Goal: Task Accomplishment & Management: Use online tool/utility

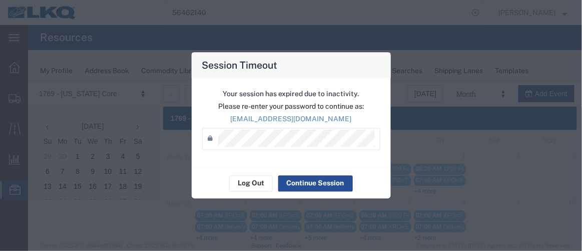
scroll to position [105, 0]
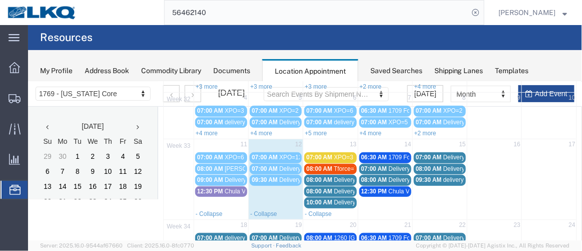
drag, startPoint x: 329, startPoint y: 153, endPoint x: 319, endPoint y: 154, distance: 10.1
click at [319, 154] on span "07:00 AM" at bounding box center [319, 156] width 26 height 7
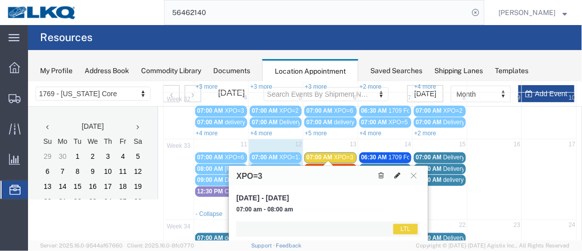
click at [398, 172] on icon at bounding box center [397, 174] width 6 height 7
select select "1"
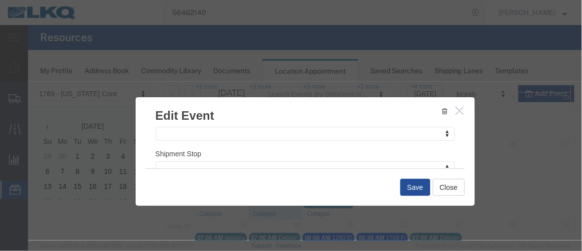
scroll to position [185, 0]
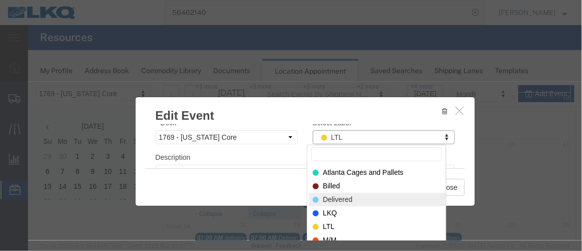
select select "40"
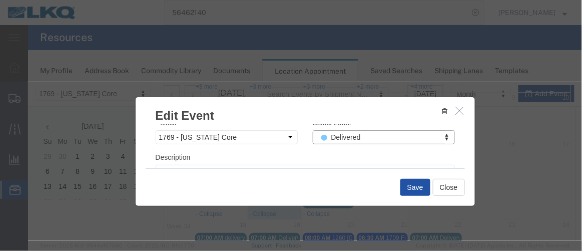
click at [407, 189] on button "Save" at bounding box center [415, 186] width 30 height 17
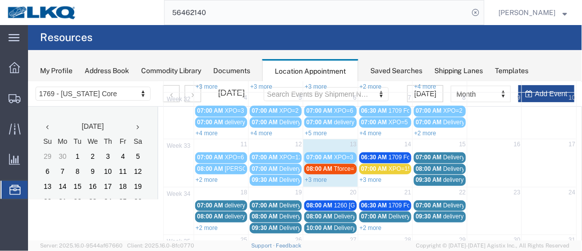
scroll to position [89, 0]
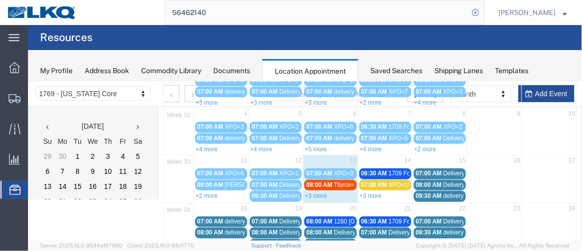
click at [330, 181] on div "08:00 AM Tforce=7" at bounding box center [330, 185] width 48 height 8
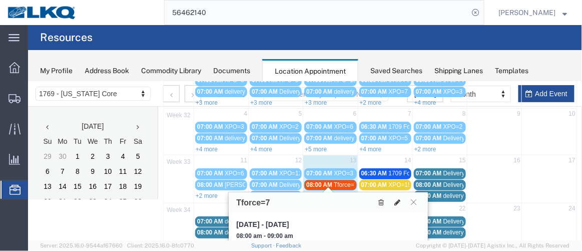
click at [400, 198] on icon at bounding box center [397, 201] width 6 height 7
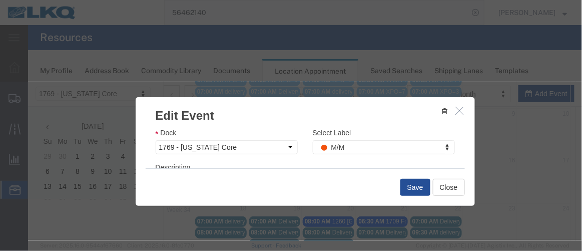
scroll to position [179, 0]
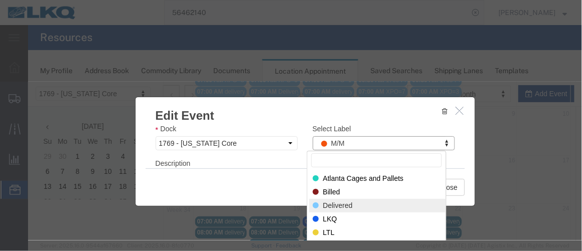
select select "40"
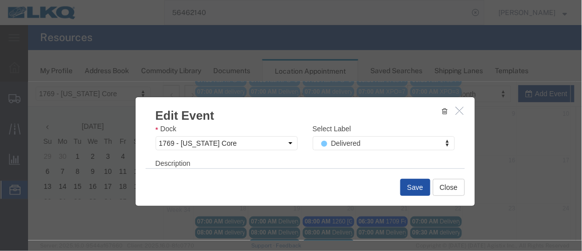
click at [416, 182] on button "Save" at bounding box center [415, 186] width 30 height 17
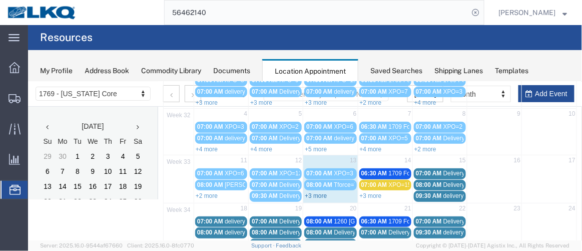
click at [320, 192] on link "+3 more" at bounding box center [315, 195] width 22 height 7
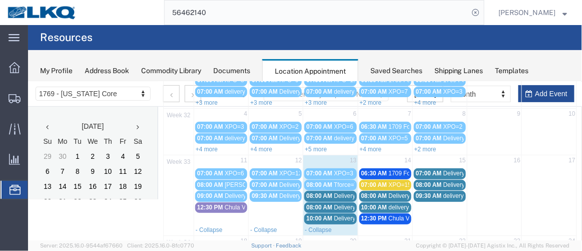
click at [322, 192] on span "08:00 AM" at bounding box center [319, 195] width 26 height 7
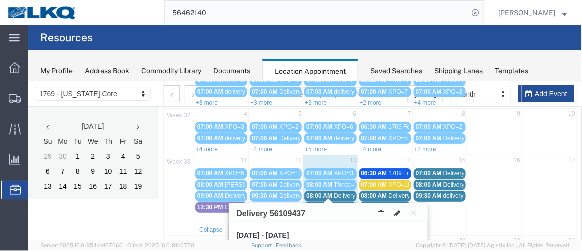
click at [394, 213] on icon at bounding box center [397, 212] width 6 height 7
select select "1"
select select
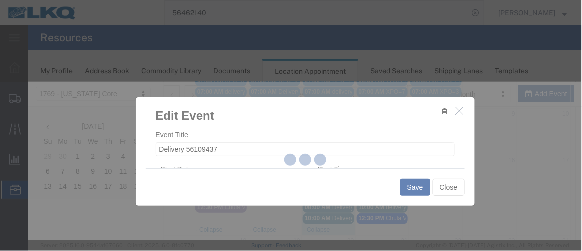
select select
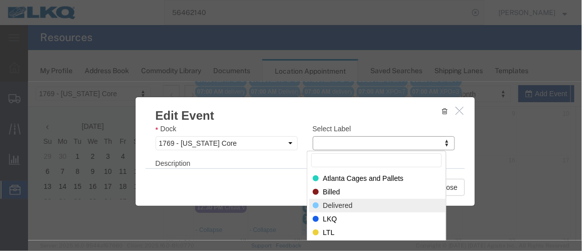
select select "40"
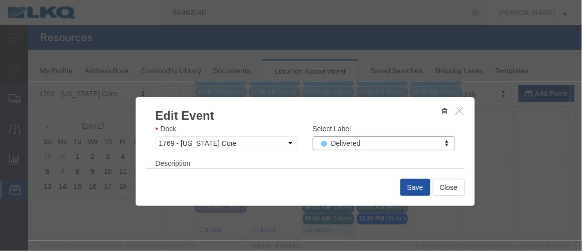
click at [404, 185] on button "Save" at bounding box center [415, 186] width 30 height 17
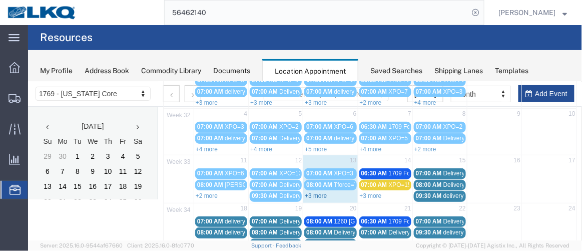
click at [315, 192] on link "+3 more" at bounding box center [315, 195] width 22 height 7
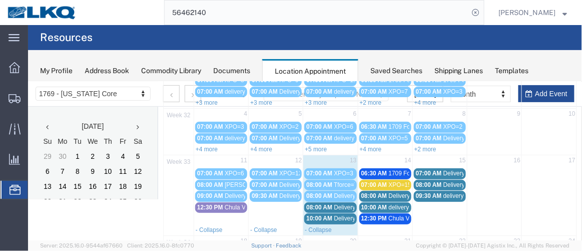
click at [316, 203] on span "08:00 AM" at bounding box center [319, 206] width 26 height 7
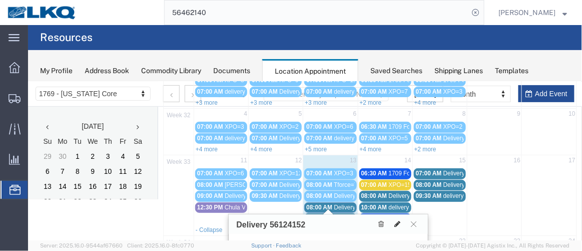
click at [396, 224] on icon at bounding box center [397, 223] width 6 height 7
select select "100"
select select "1"
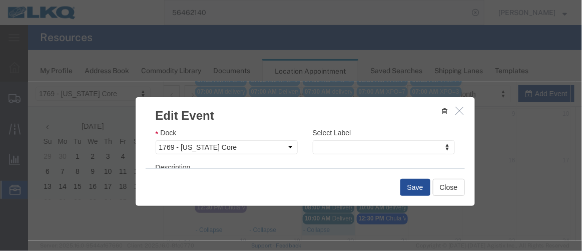
scroll to position [196, 0]
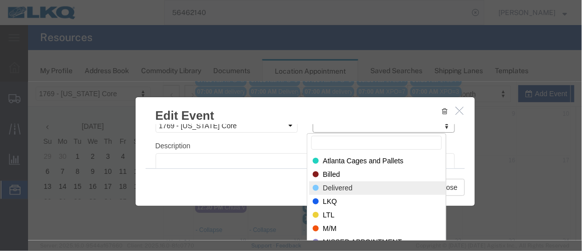
select select "40"
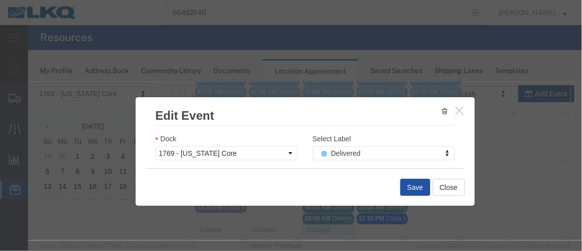
click at [401, 188] on button "Save" at bounding box center [415, 186] width 30 height 17
